Goal: Task Accomplishment & Management: Manage account settings

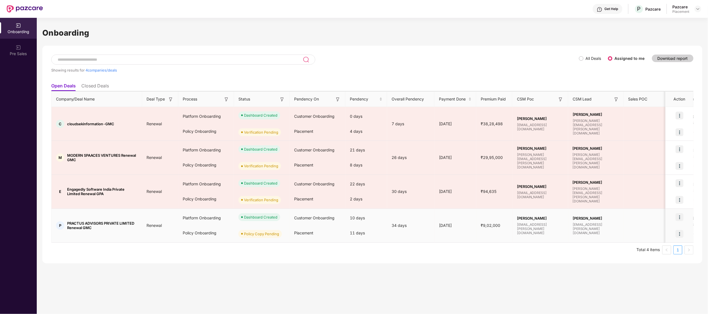
click at [100, 222] on span "PRACTUS ADVISORS PRIVATE LIMITED Renewal GMC" at bounding box center [102, 225] width 70 height 9
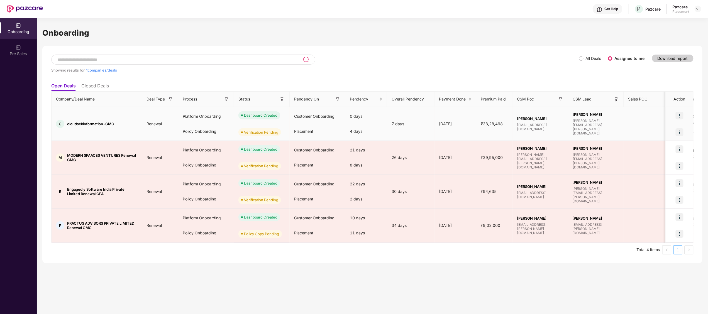
drag, startPoint x: 100, startPoint y: 222, endPoint x: 86, endPoint y: 132, distance: 91.3
click at [86, 132] on td "C cloudsekinformation-GMC" at bounding box center [97, 124] width 91 height 34
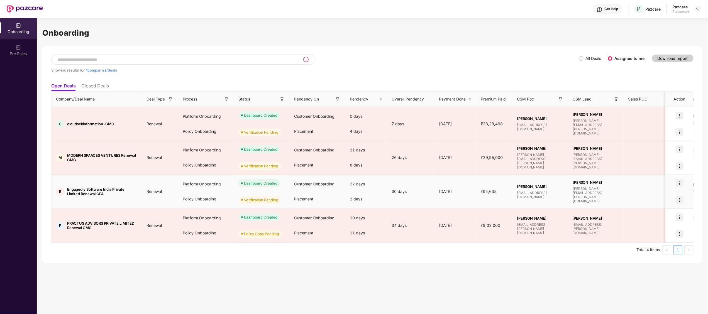
click at [91, 195] on span "Engagedly Software India Private Limited Renewal GPA" at bounding box center [102, 191] width 70 height 9
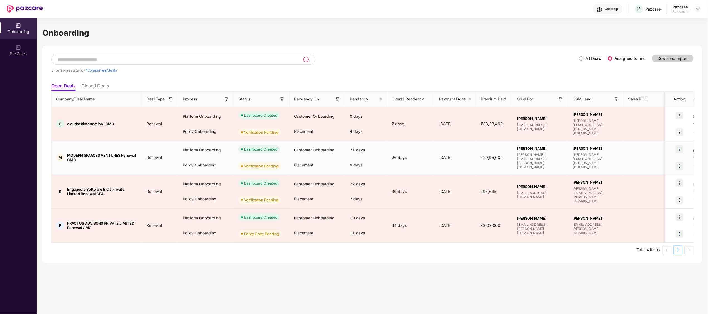
drag, startPoint x: 91, startPoint y: 195, endPoint x: 82, endPoint y: 152, distance: 44.4
click at [82, 152] on td "M MODERN SPAACES VENTURES Renewal GMC" at bounding box center [97, 158] width 91 height 34
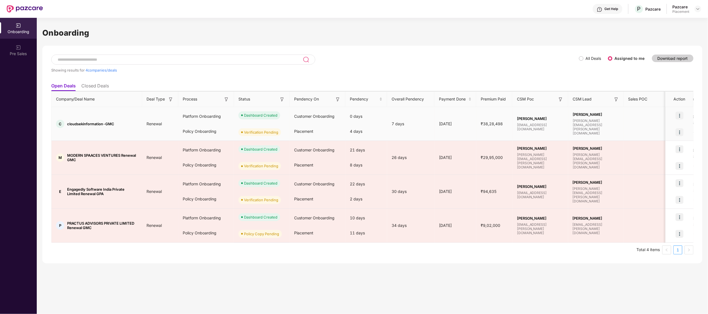
drag, startPoint x: 82, startPoint y: 152, endPoint x: 76, endPoint y: 126, distance: 25.9
click at [76, 126] on div "C cloudsekinformation-GMC" at bounding box center [97, 124] width 91 height 8
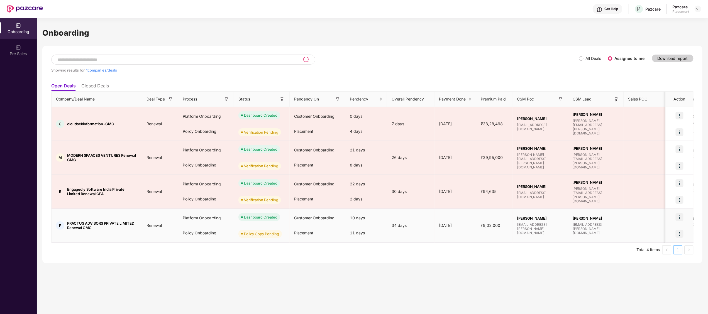
click at [100, 226] on span "PRACTUS ADVISORS PRIVATE LIMITED Renewal GMC" at bounding box center [102, 225] width 70 height 9
drag, startPoint x: 100, startPoint y: 226, endPoint x: 95, endPoint y: 233, distance: 9.0
click at [95, 233] on td "P PRACTUS ADVISORS PRIVATE LIMITED Renewal GMC" at bounding box center [97, 226] width 91 height 34
drag, startPoint x: 95, startPoint y: 233, endPoint x: 62, endPoint y: 215, distance: 38.2
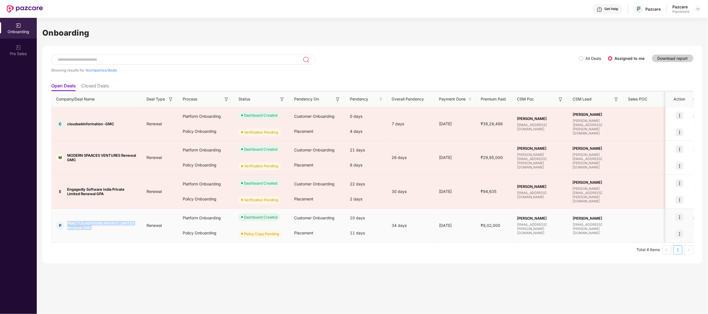
click at [62, 215] on td "P PRACTUS ADVISORS PRIVATE LIMITED Renewal GMC" at bounding box center [97, 226] width 91 height 34
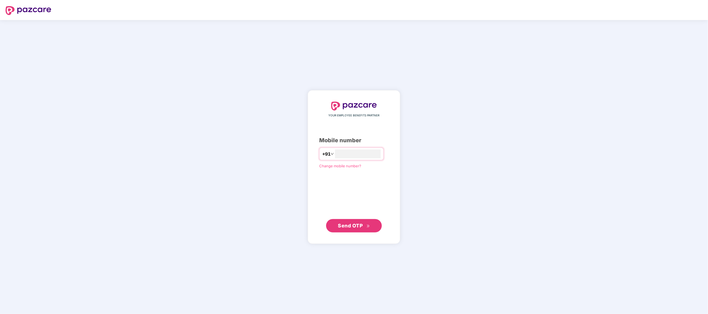
type input "**********"
click at [342, 225] on span "Send OTP" at bounding box center [350, 226] width 25 height 6
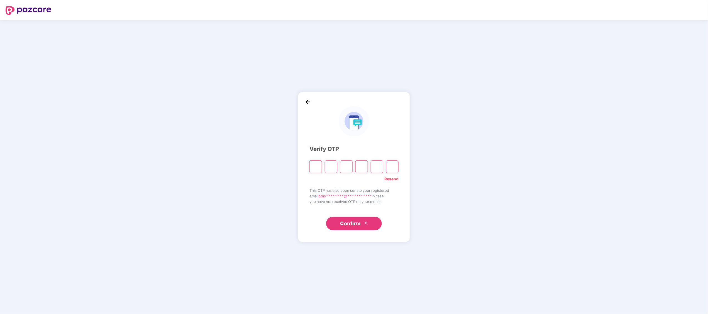
type input "*"
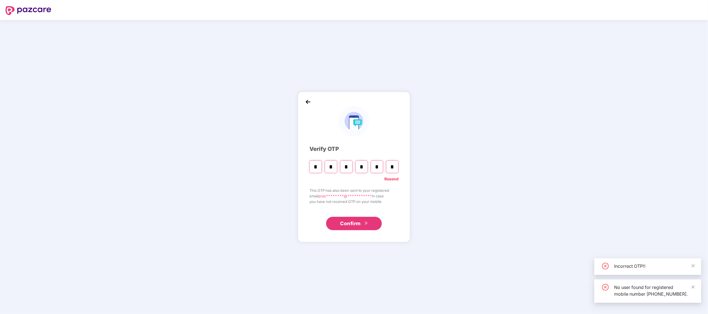
type input "*"
click at [360, 218] on button "Confirm" at bounding box center [354, 223] width 56 height 13
click at [396, 165] on input "*" at bounding box center [392, 166] width 13 height 13
click at [376, 168] on input "Digit 5" at bounding box center [377, 166] width 13 height 13
type input "*"
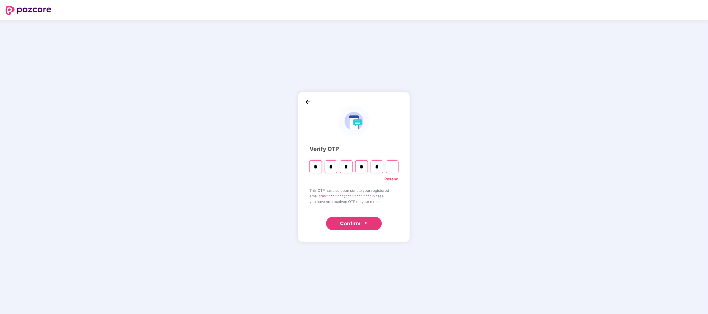
click at [343, 196] on span "**********" at bounding box center [344, 196] width 53 height 4
click at [394, 170] on input "Digit 6" at bounding box center [392, 166] width 13 height 13
type input "*"
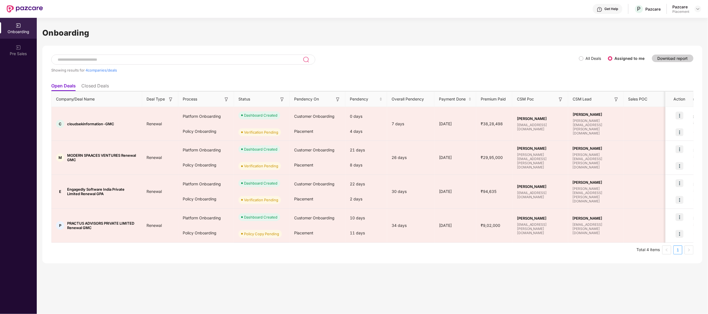
click at [200, 299] on div "Onboarding Showing results for 4 companies/deals All Deals Assigned to me Downl…" at bounding box center [372, 166] width 671 height 296
